Goal: Information Seeking & Learning: Learn about a topic

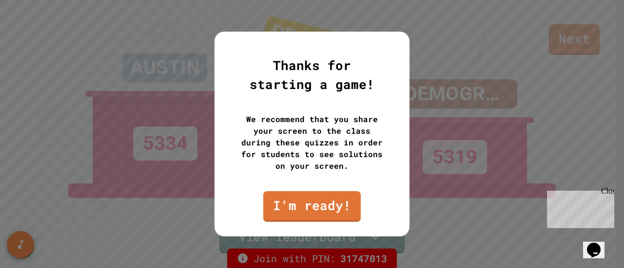
click at [450, 219] on div at bounding box center [312, 134] width 624 height 268
click at [323, 205] on link "I'm ready!" at bounding box center [312, 206] width 96 height 32
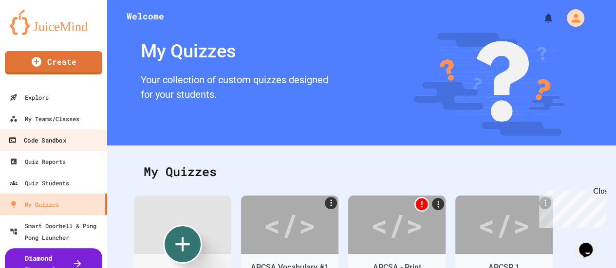
click at [58, 150] on link "Code Sandbox" at bounding box center [54, 140] width 111 height 22
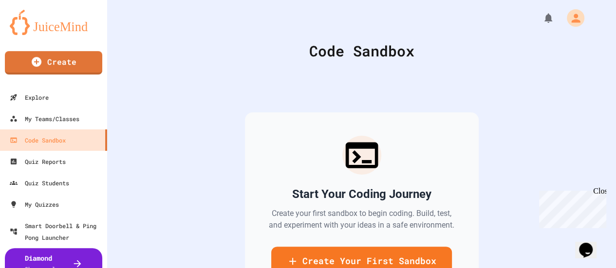
click at [40, 29] on img at bounding box center [54, 22] width 88 height 25
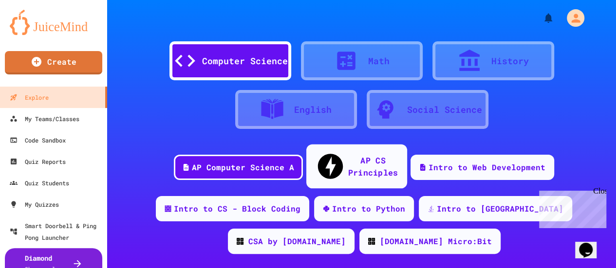
click at [365, 157] on div "AP CS Principles" at bounding box center [373, 166] width 50 height 24
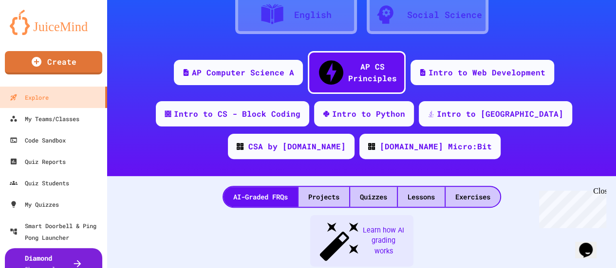
scroll to position [146, 0]
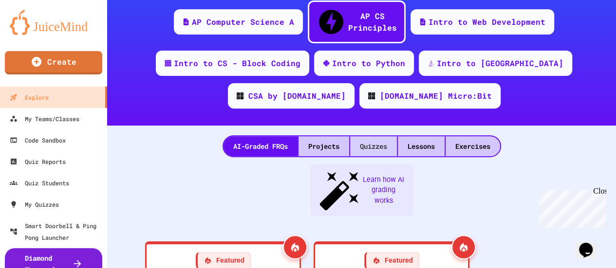
click at [361, 136] on div "Quizzes" at bounding box center [373, 146] width 47 height 20
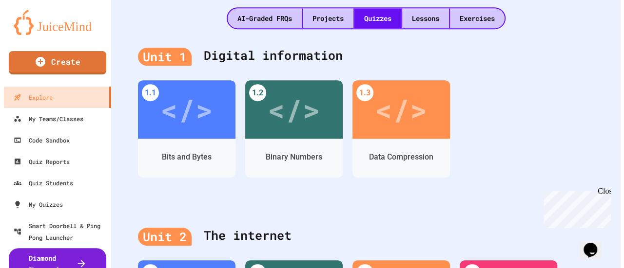
scroll to position [252, 0]
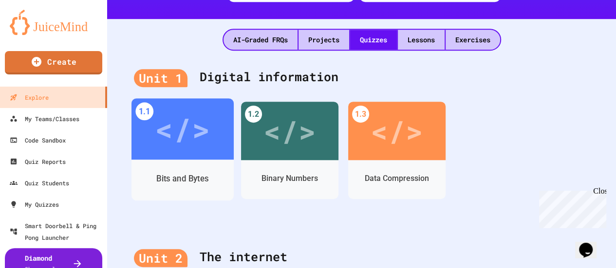
click at [183, 123] on div "</>" at bounding box center [182, 129] width 55 height 46
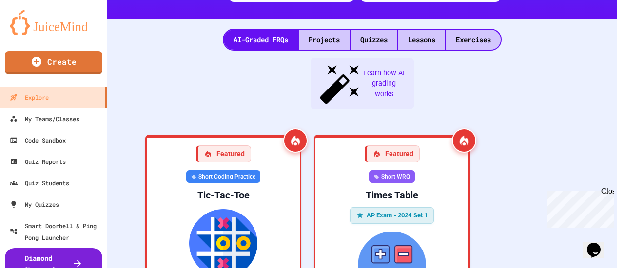
scroll to position [74, 0]
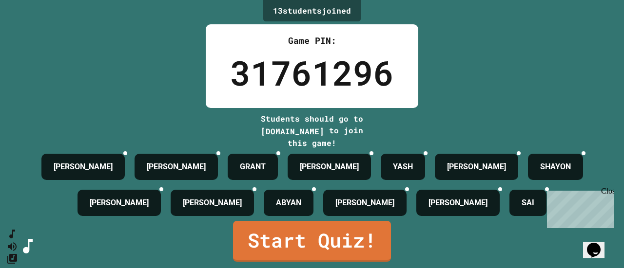
click at [608, 191] on div "Close" at bounding box center [607, 193] width 12 height 12
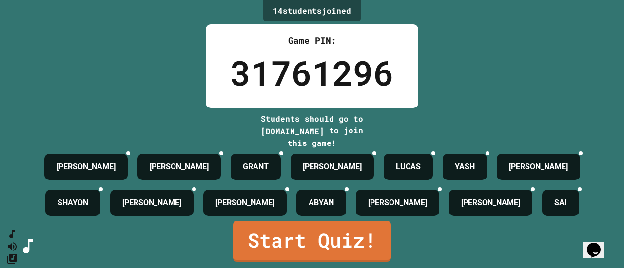
scroll to position [58, 0]
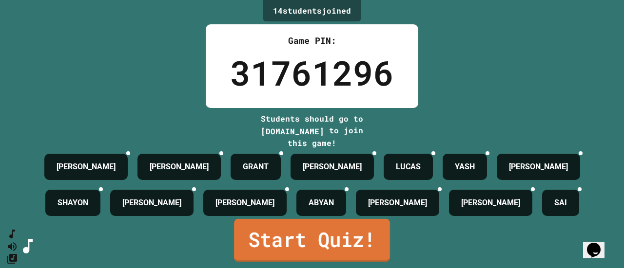
click at [326, 243] on link "Start Quiz!" at bounding box center [312, 240] width 156 height 43
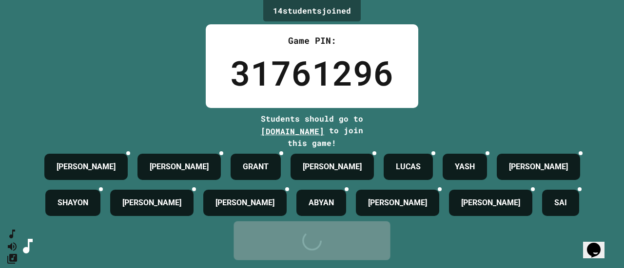
scroll to position [0, 0]
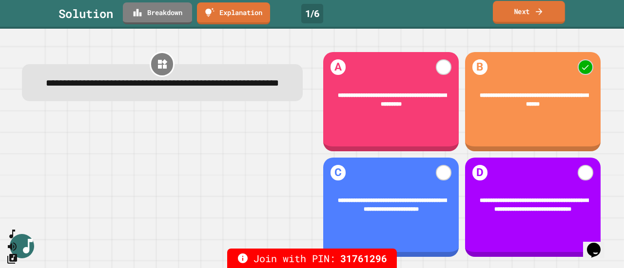
click at [521, 9] on link "Next" at bounding box center [529, 12] width 72 height 23
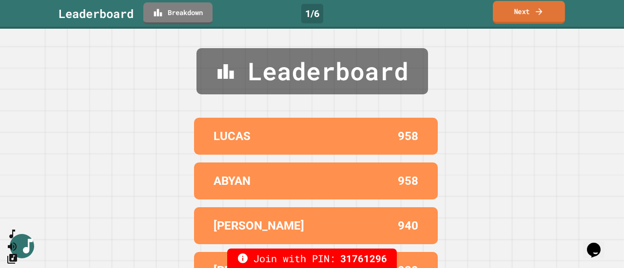
click at [521, 9] on link "Next" at bounding box center [529, 12] width 72 height 23
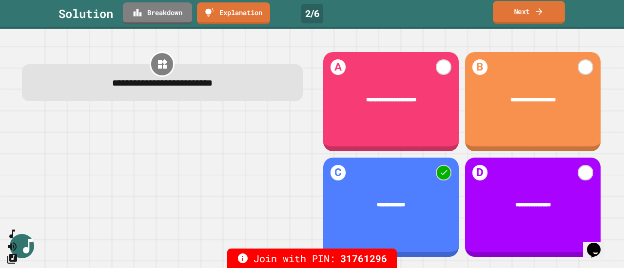
click at [521, 9] on link "Next" at bounding box center [529, 12] width 72 height 23
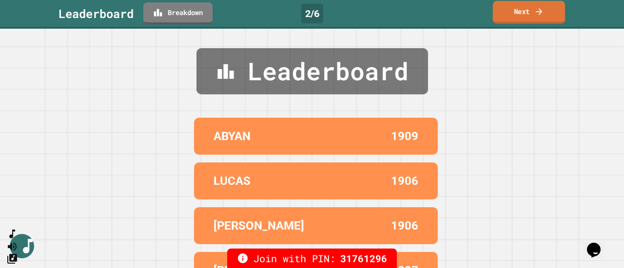
click at [521, 9] on link "Next" at bounding box center [529, 12] width 72 height 23
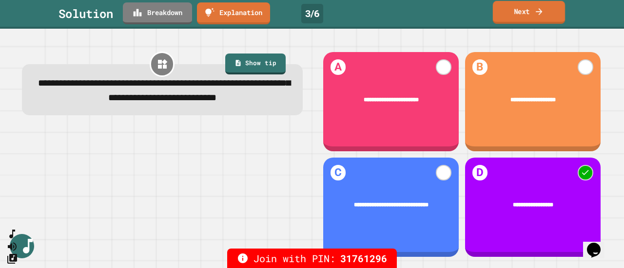
click at [522, 16] on link "Next" at bounding box center [529, 12] width 72 height 23
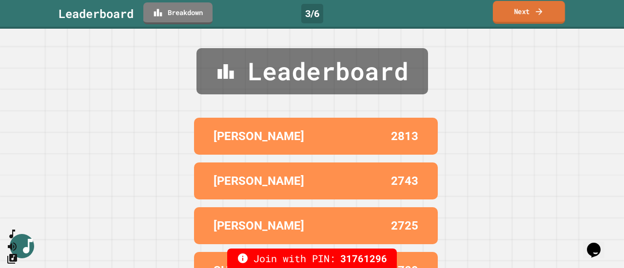
click at [522, 16] on link "Next" at bounding box center [529, 12] width 72 height 23
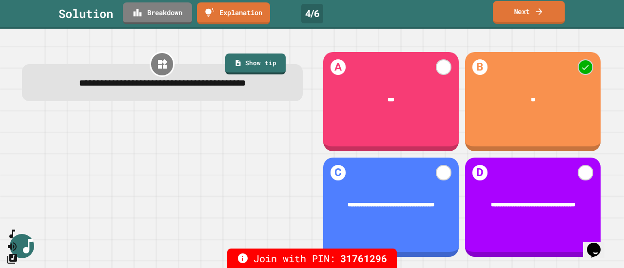
click at [526, 15] on link "Next" at bounding box center [529, 12] width 72 height 23
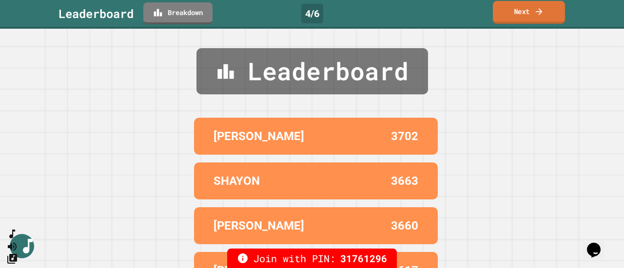
click at [526, 15] on link "Next" at bounding box center [529, 12] width 72 height 23
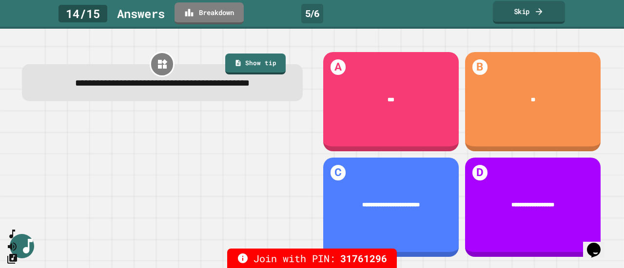
click at [526, 15] on link "Skip" at bounding box center [529, 12] width 72 height 23
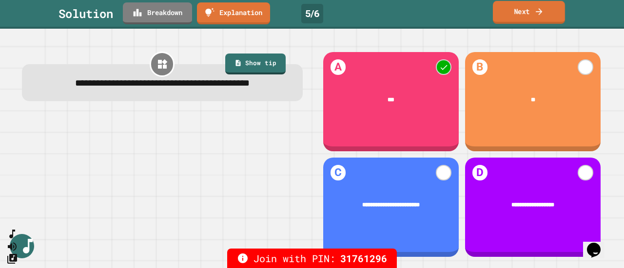
click at [527, 12] on link "Next" at bounding box center [529, 12] width 72 height 23
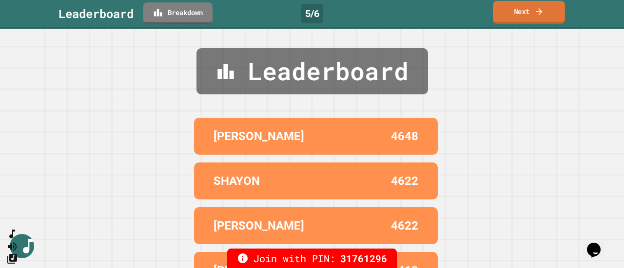
click at [527, 11] on link "Next" at bounding box center [529, 12] width 72 height 23
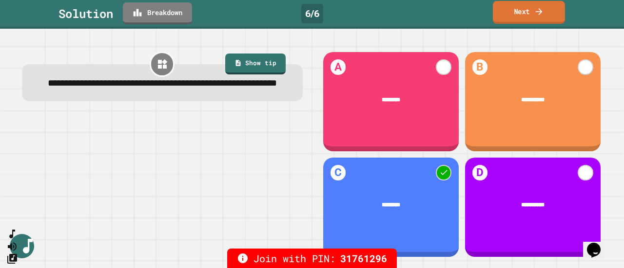
click at [514, 14] on link "Next" at bounding box center [529, 12] width 72 height 23
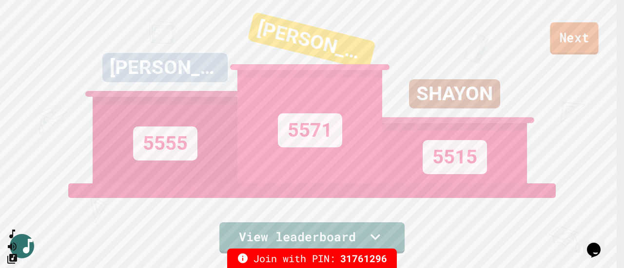
click at [571, 42] on link "Next" at bounding box center [574, 38] width 48 height 32
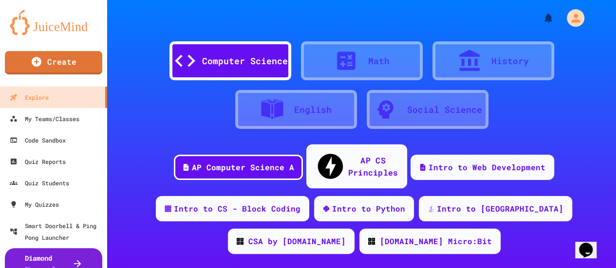
click at [360, 159] on div "AP CS Principles" at bounding box center [373, 166] width 50 height 24
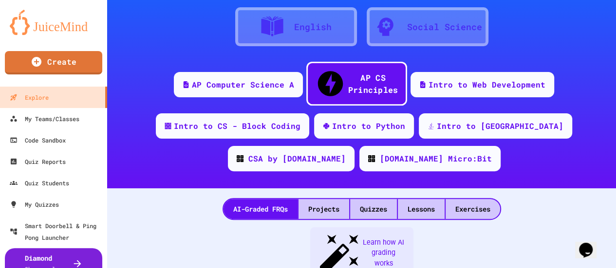
scroll to position [122, 0]
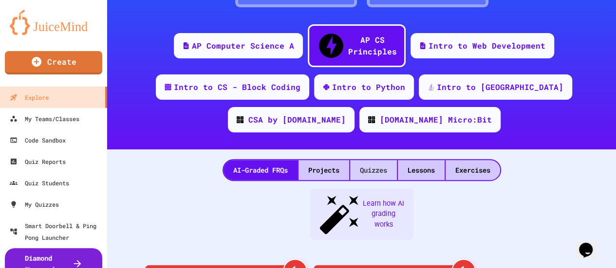
click at [357, 160] on div "Quizzes" at bounding box center [373, 170] width 47 height 20
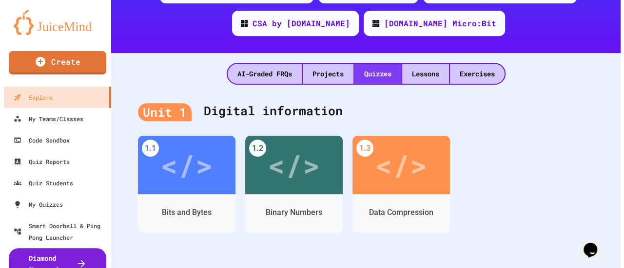
scroll to position [219, 0]
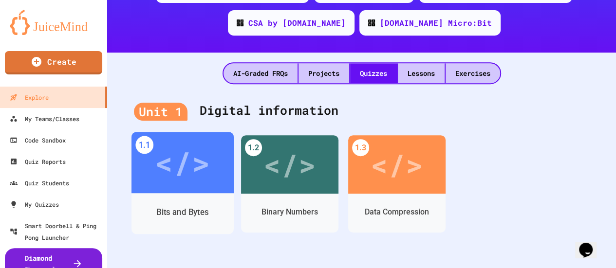
click at [191, 172] on div "</>" at bounding box center [183, 162] width 102 height 61
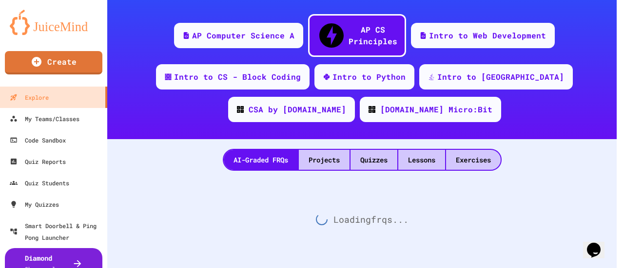
scroll to position [122, 0]
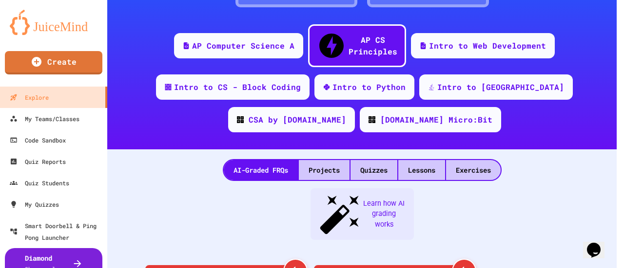
scroll to position [219, 0]
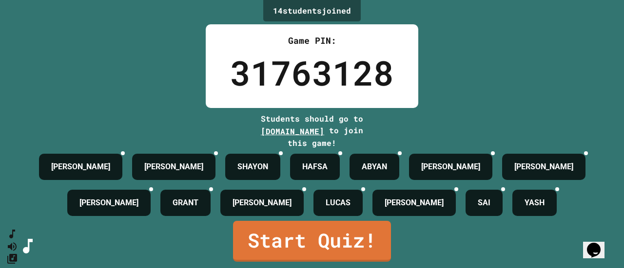
scroll to position [63, 0]
click at [323, 246] on link "Start Quiz!" at bounding box center [312, 240] width 158 height 43
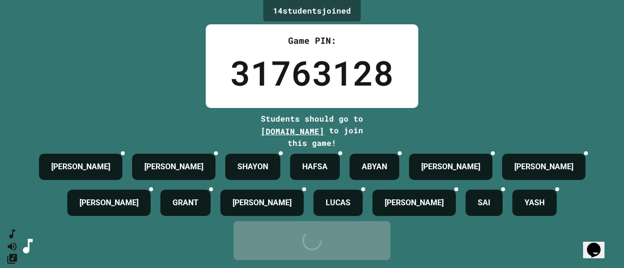
scroll to position [0, 0]
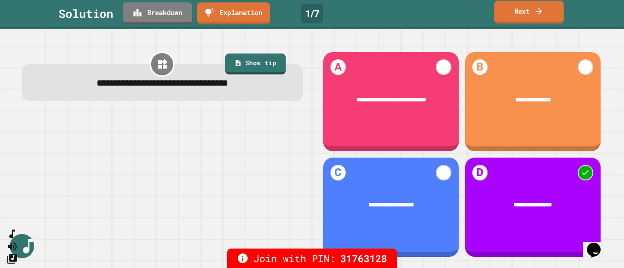
click at [527, 17] on link "Next" at bounding box center [529, 11] width 70 height 23
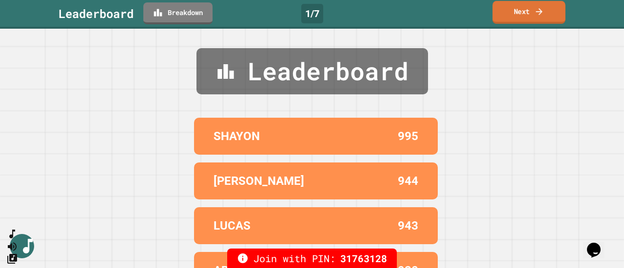
click at [527, 17] on link "Next" at bounding box center [528, 12] width 73 height 23
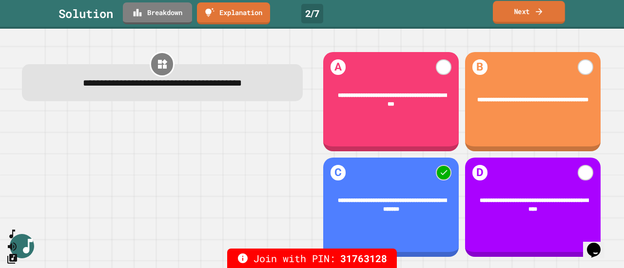
click at [525, 18] on link "Next" at bounding box center [529, 12] width 72 height 23
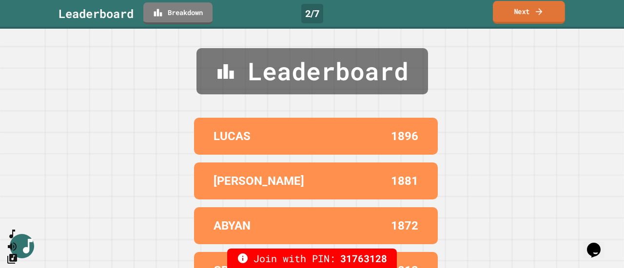
click at [525, 18] on link "Next" at bounding box center [529, 12] width 72 height 23
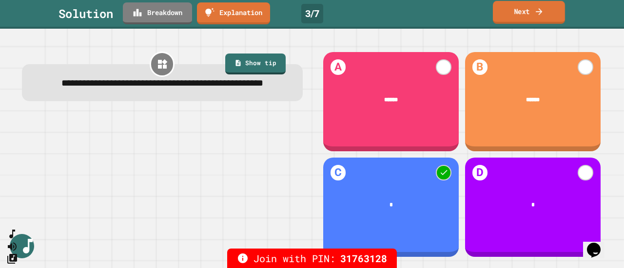
click at [521, 16] on link "Next" at bounding box center [529, 12] width 72 height 23
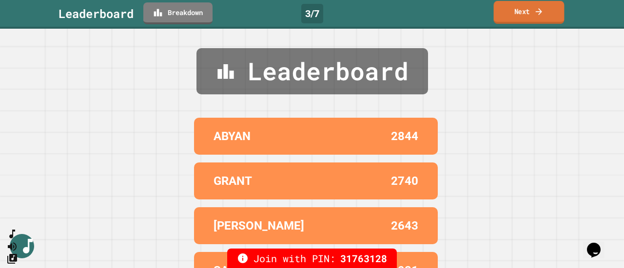
click at [521, 16] on link "Next" at bounding box center [529, 12] width 71 height 23
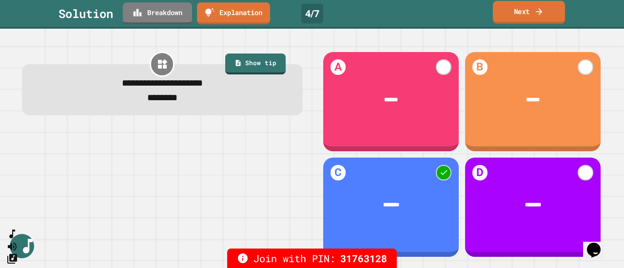
click at [520, 14] on link "Next" at bounding box center [529, 12] width 72 height 23
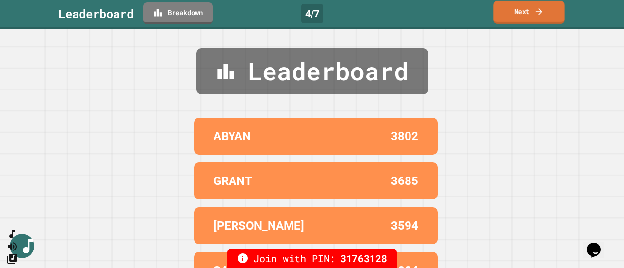
click at [520, 14] on link "Next" at bounding box center [528, 12] width 71 height 23
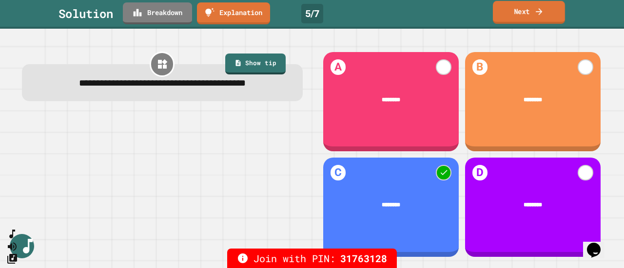
drag, startPoint x: 520, startPoint y: 14, endPoint x: 530, endPoint y: 10, distance: 10.5
click at [530, 10] on link "Next" at bounding box center [529, 12] width 72 height 23
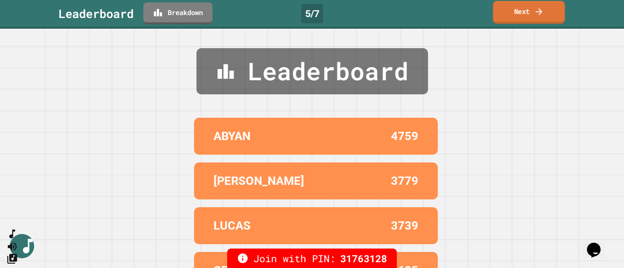
click at [530, 10] on link "Next" at bounding box center [529, 12] width 72 height 23
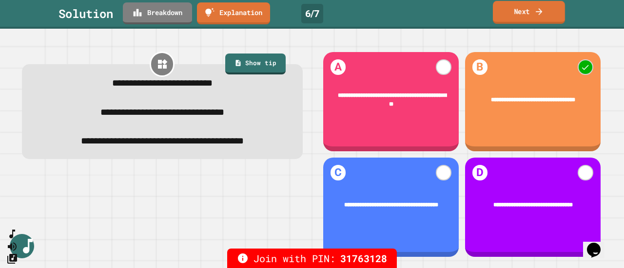
click at [530, 10] on link "Next" at bounding box center [529, 12] width 72 height 23
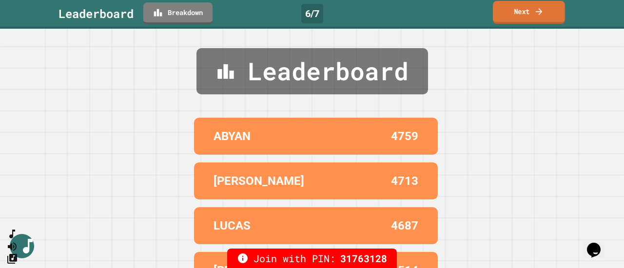
click at [530, 10] on link "Next" at bounding box center [529, 12] width 72 height 23
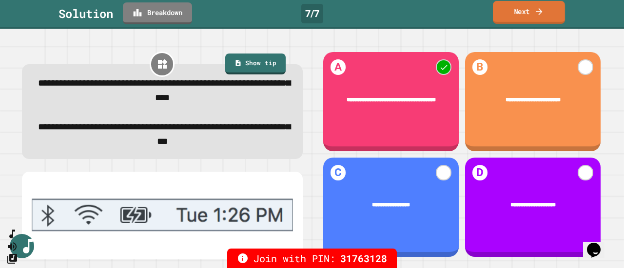
click at [530, 10] on link "Next" at bounding box center [529, 12] width 72 height 23
